Goal: Information Seeking & Learning: Find specific fact

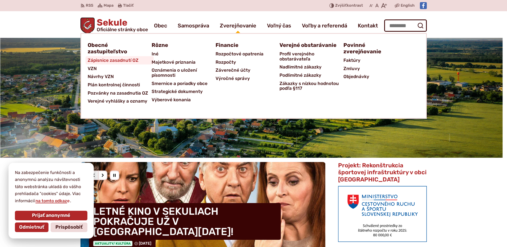
click at [110, 62] on span "Zápisnice zasadnutí OZ" at bounding box center [113, 60] width 51 height 8
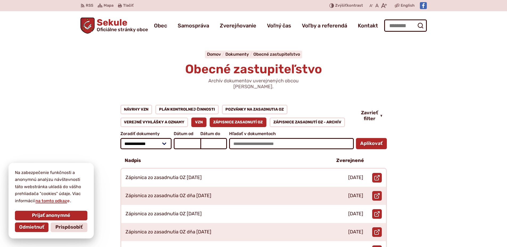
click at [201, 121] on link "VZN" at bounding box center [198, 122] width 15 height 10
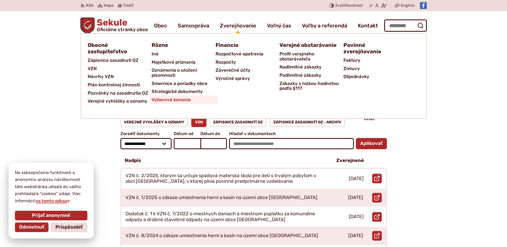
click at [165, 102] on span "Výberové konania" at bounding box center [171, 100] width 39 height 8
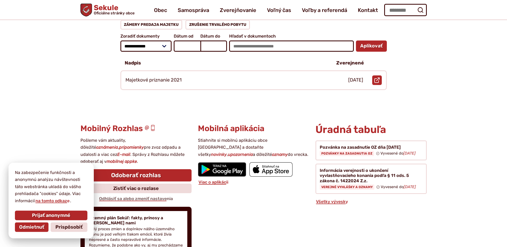
scroll to position [120, 0]
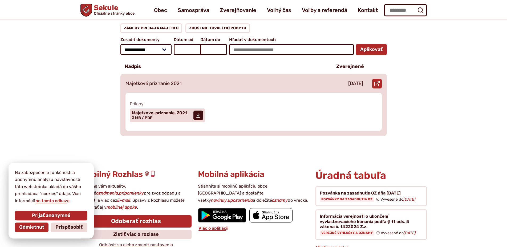
click at [168, 82] on div "Majetkové priznanie 2021" at bounding box center [224, 84] width 206 height 18
click at [169, 112] on span "Majetkove-priznanie-2021 Veľkosť a typ súboru 3 MB / PDF" at bounding box center [159, 115] width 55 height 13
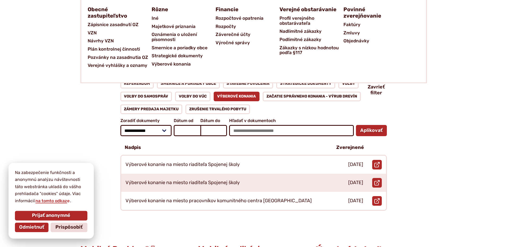
scroll to position [45, 0]
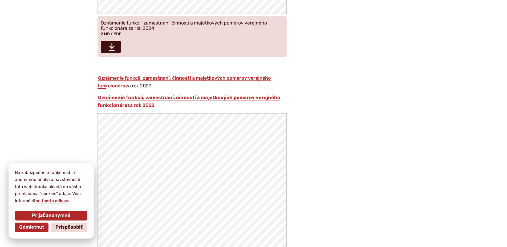
scroll to position [761, 0]
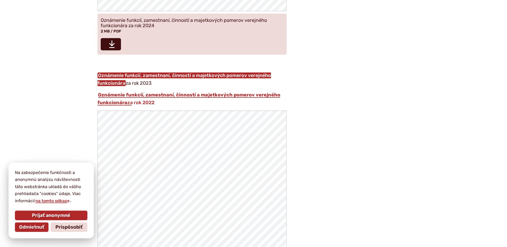
click at [259, 78] on link "Oznámenie funkcií, zamestnaní, činností a majetkových pomerov verejného funkcio…" at bounding box center [183, 79] width 173 height 14
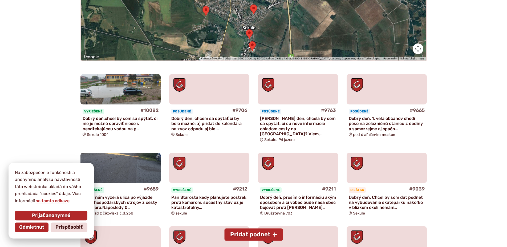
scroll to position [156, 0]
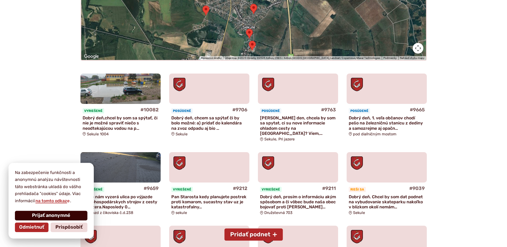
click at [57, 218] on span "Prijať anonymné" at bounding box center [51, 215] width 38 height 6
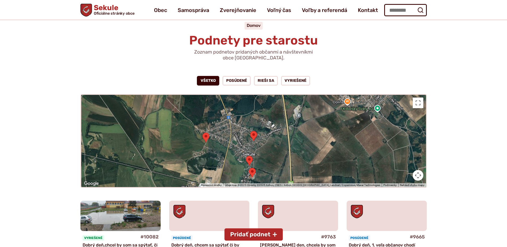
scroll to position [0, 0]
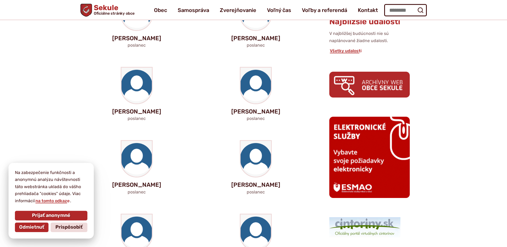
scroll to position [231, 0]
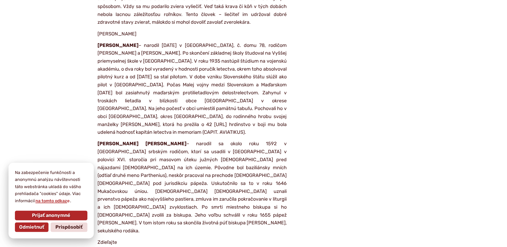
scroll to position [1306, 0]
